Goal: Check status: Check status

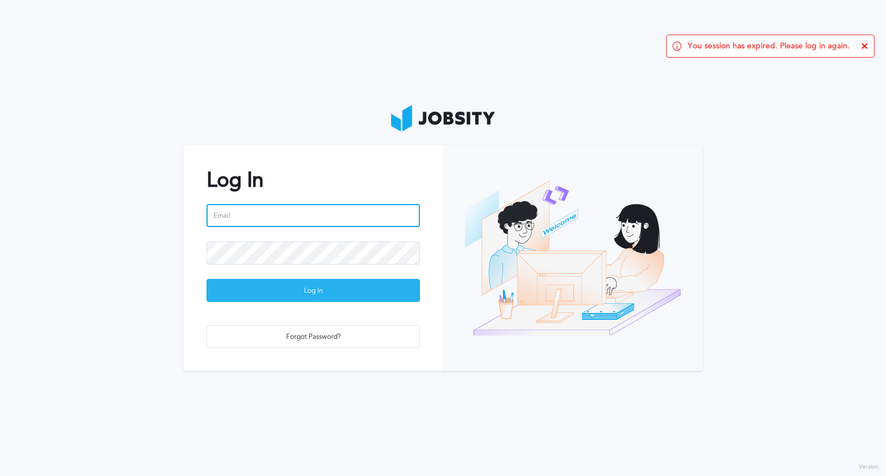
type input "[PERSON_NAME][EMAIL_ADDRESS][PERSON_NAME][DOMAIN_NAME]"
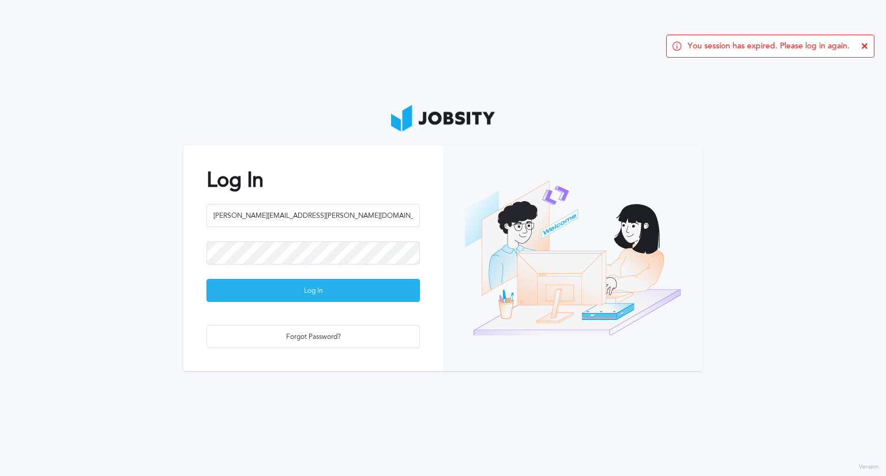
click at [290, 288] on div "Log In" at bounding box center [313, 291] width 212 height 23
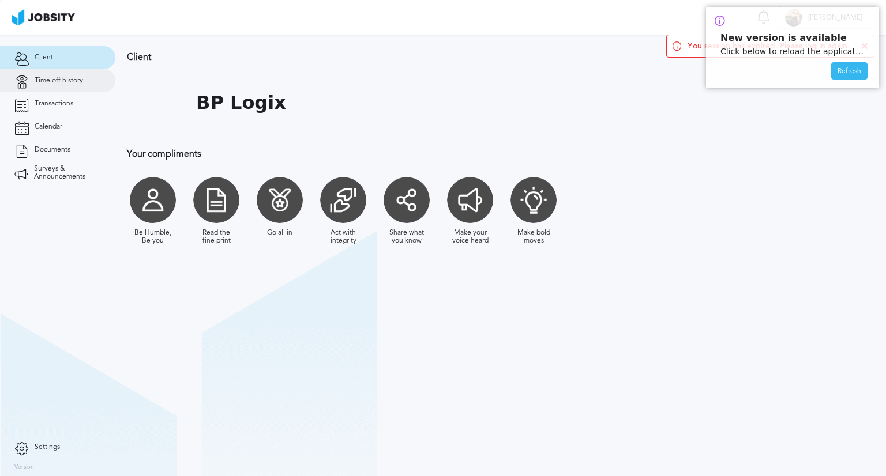
click at [60, 81] on span "Time off history" at bounding box center [59, 81] width 48 height 8
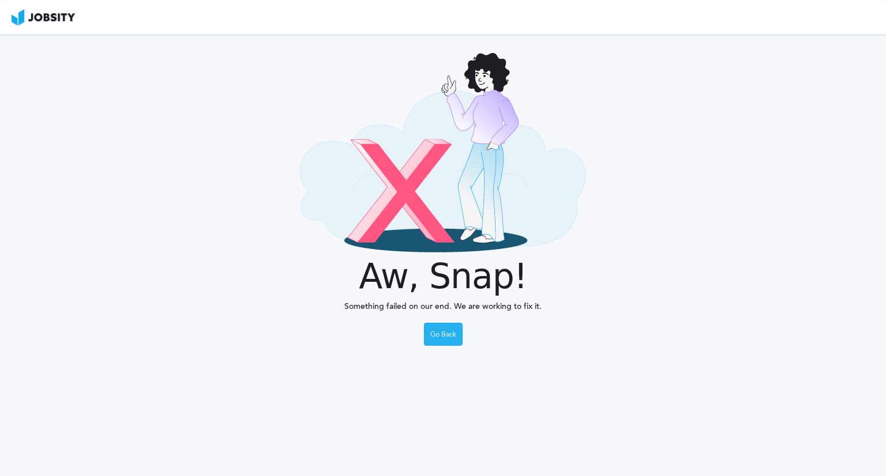
click at [446, 341] on div "Go Back" at bounding box center [442, 334] width 37 height 23
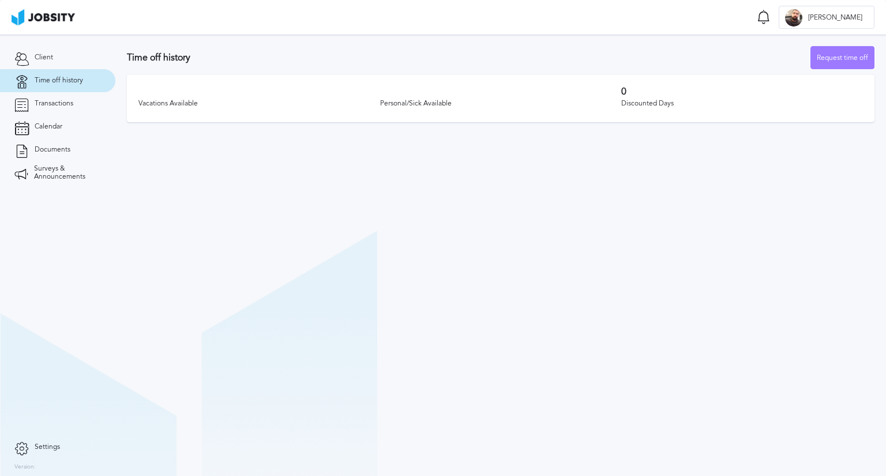
click at [154, 100] on div "Vacations Available" at bounding box center [259, 104] width 242 height 8
click at [155, 106] on div "Vacations Available" at bounding box center [259, 104] width 242 height 8
click at [164, 88] on div "Vacations Available Personal/Sick Available 0 Discounted Days" at bounding box center [500, 98] width 747 height 47
drag, startPoint x: 229, startPoint y: 96, endPoint x: 272, endPoint y: 118, distance: 48.7
click at [234, 97] on div "Vacations Available Personal/Sick Available 0 Discounted Days" at bounding box center [500, 98] width 747 height 47
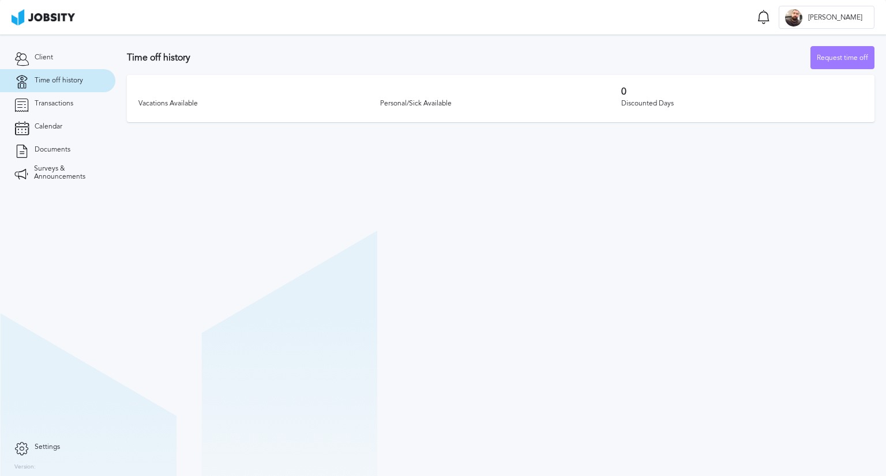
click at [298, 151] on section "Time off history Request time off Vacations Available Personal/Sick Available 0…" at bounding box center [500, 256] width 770 height 442
